Goal: Communication & Community: Participate in discussion

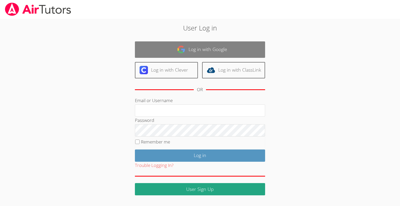
click at [198, 45] on link "Log in with Google" at bounding box center [200, 49] width 130 height 16
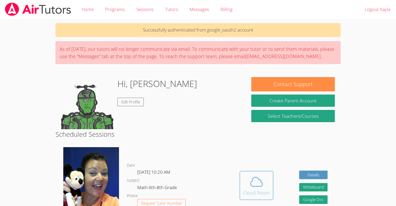
click at [249, 178] on icon at bounding box center [256, 182] width 15 height 15
click at [254, 192] on div "Cloud Room" at bounding box center [256, 192] width 27 height 7
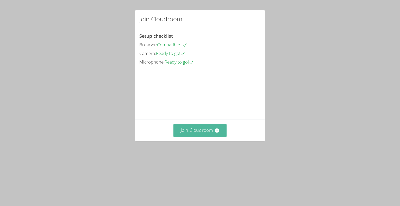
click at [208, 137] on button "Join Cloudroom" at bounding box center [200, 130] width 53 height 13
click at [200, 137] on button "Join Cloudroom" at bounding box center [200, 130] width 53 height 13
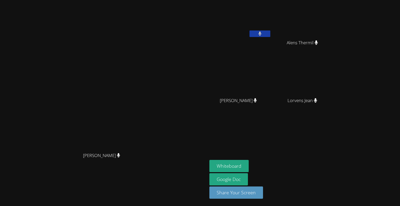
click at [270, 32] on button at bounding box center [260, 33] width 21 height 7
click at [263, 32] on icon at bounding box center [259, 34] width 5 height 4
click at [338, 153] on aside "[PERSON_NAME] Alens Thermil [PERSON_NAME] [PERSON_NAME] [PERSON_NAME] [PERSON_N…" at bounding box center [272, 103] width 130 height 206
click at [338, 154] on aside "[PERSON_NAME] Alens Thermil [PERSON_NAME] [PERSON_NAME] [PERSON_NAME] [PERSON_N…" at bounding box center [272, 103] width 130 height 206
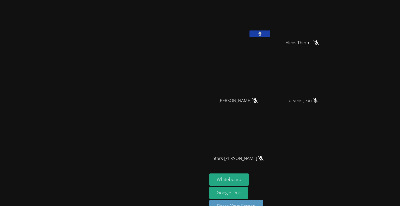
click at [270, 36] on button at bounding box center [260, 33] width 21 height 7
click at [271, 32] on video at bounding box center [240, 19] width 62 height 35
click at [271, 30] on video at bounding box center [240, 19] width 62 height 35
click at [271, 29] on video at bounding box center [240, 19] width 62 height 35
click at [270, 36] on button at bounding box center [260, 33] width 21 height 7
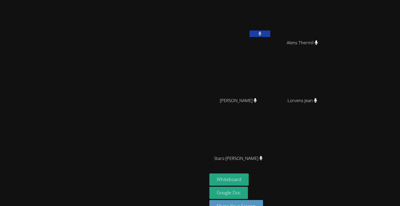
click at [271, 29] on video at bounding box center [240, 19] width 62 height 35
click at [270, 35] on button at bounding box center [260, 33] width 21 height 7
click at [271, 29] on video at bounding box center [240, 19] width 62 height 35
click at [271, 45] on div "[PERSON_NAME]" at bounding box center [240, 30] width 62 height 56
click at [270, 32] on button at bounding box center [260, 33] width 21 height 7
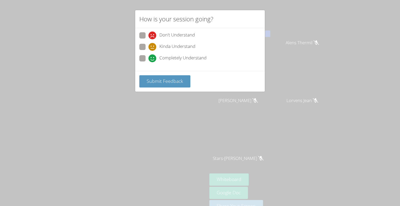
click at [171, 32] on span "Don't Understand" at bounding box center [176, 36] width 35 height 8
click at [153, 32] on input "Don't Understand" at bounding box center [151, 34] width 4 height 4
radio input "true"
click at [171, 78] on span "Submit Feedback" at bounding box center [165, 81] width 36 height 6
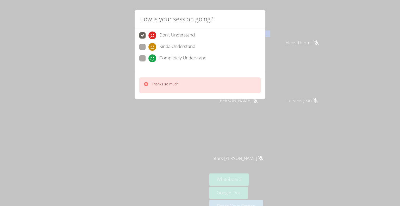
click at [179, 78] on div "Thanks so much!" at bounding box center [199, 85] width 121 height 16
click at [172, 56] on span "Completely Understand" at bounding box center [182, 58] width 47 height 8
click at [153, 56] on input "Completely Understand" at bounding box center [151, 57] width 4 height 4
radio input "true"
click at [180, 78] on div "Thanks so much!" at bounding box center [199, 85] width 121 height 16
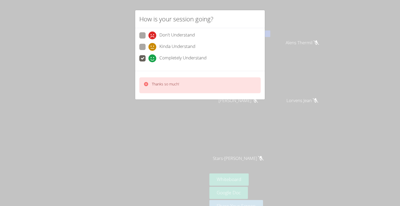
click at [180, 86] on div "Thanks so much!" at bounding box center [199, 85] width 121 height 16
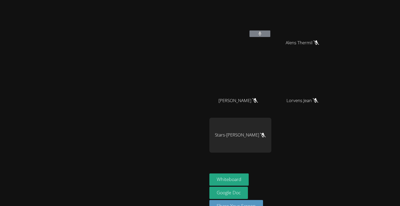
click at [271, 27] on video at bounding box center [240, 19] width 62 height 35
click at [270, 36] on button at bounding box center [260, 33] width 21 height 7
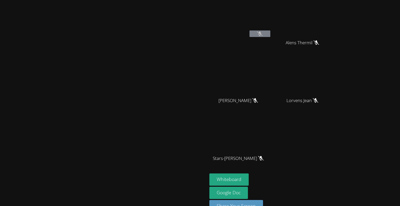
click at [270, 36] on button at bounding box center [260, 33] width 21 height 7
click at [263, 32] on icon at bounding box center [259, 34] width 5 height 4
click at [271, 27] on video at bounding box center [240, 19] width 62 height 35
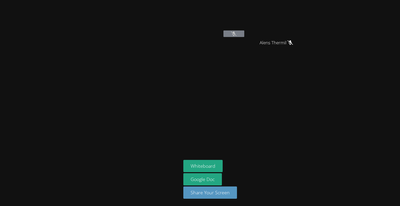
click at [237, 24] on video at bounding box center [214, 19] width 62 height 35
